Goal: Task Accomplishment & Management: Use online tool/utility

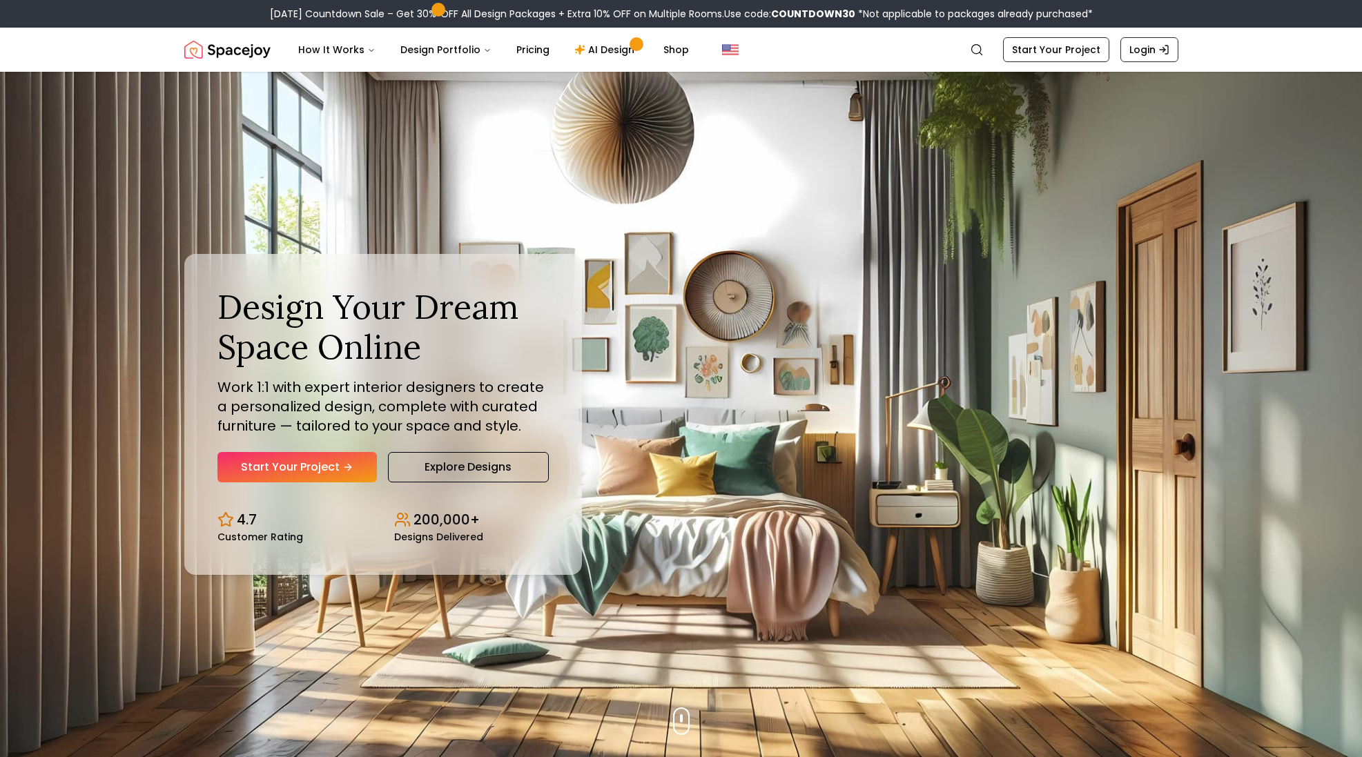
click at [351, 470] on icon "Hero section" at bounding box center [349, 467] width 3 height 6
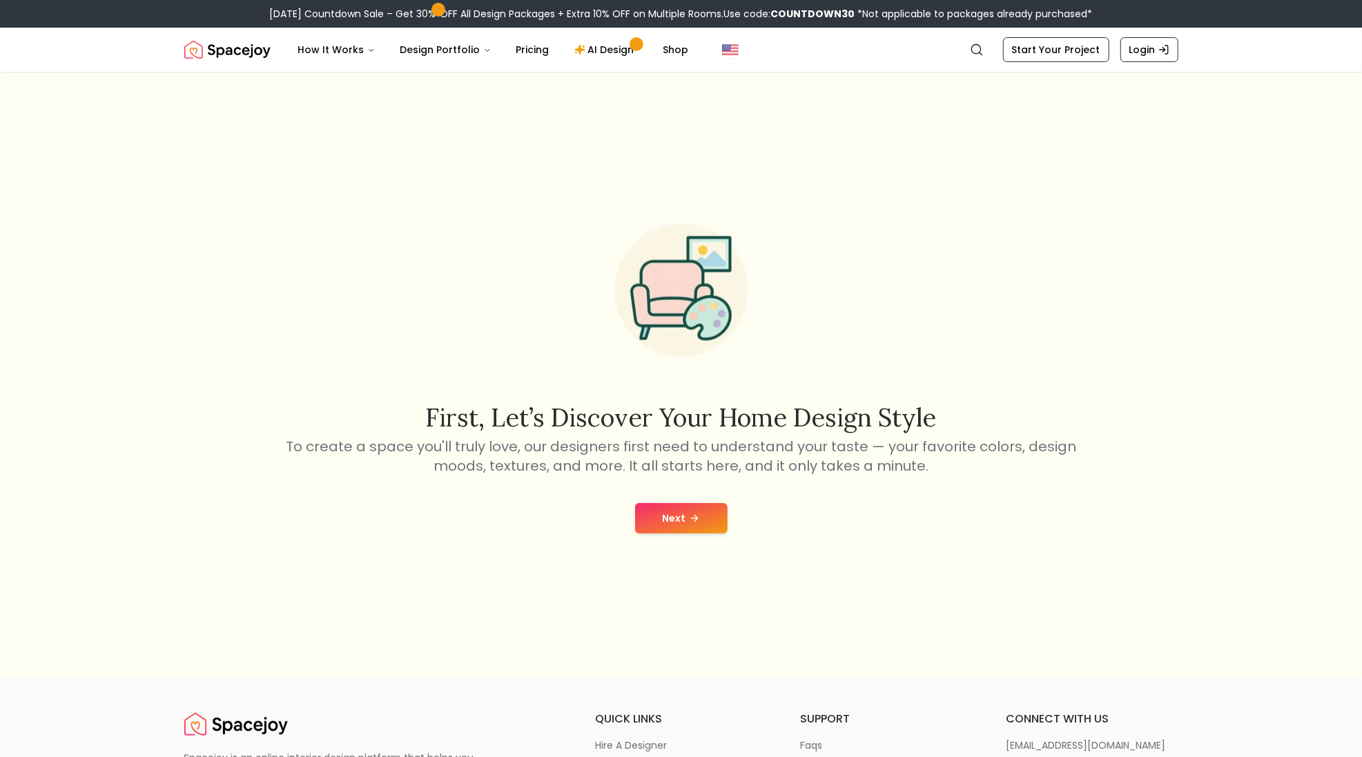
click at [689, 524] on div "Next" at bounding box center [680, 518] width 1339 height 52
click at [680, 533] on button "Next" at bounding box center [681, 518] width 92 height 30
